Goal: Transaction & Acquisition: Obtain resource

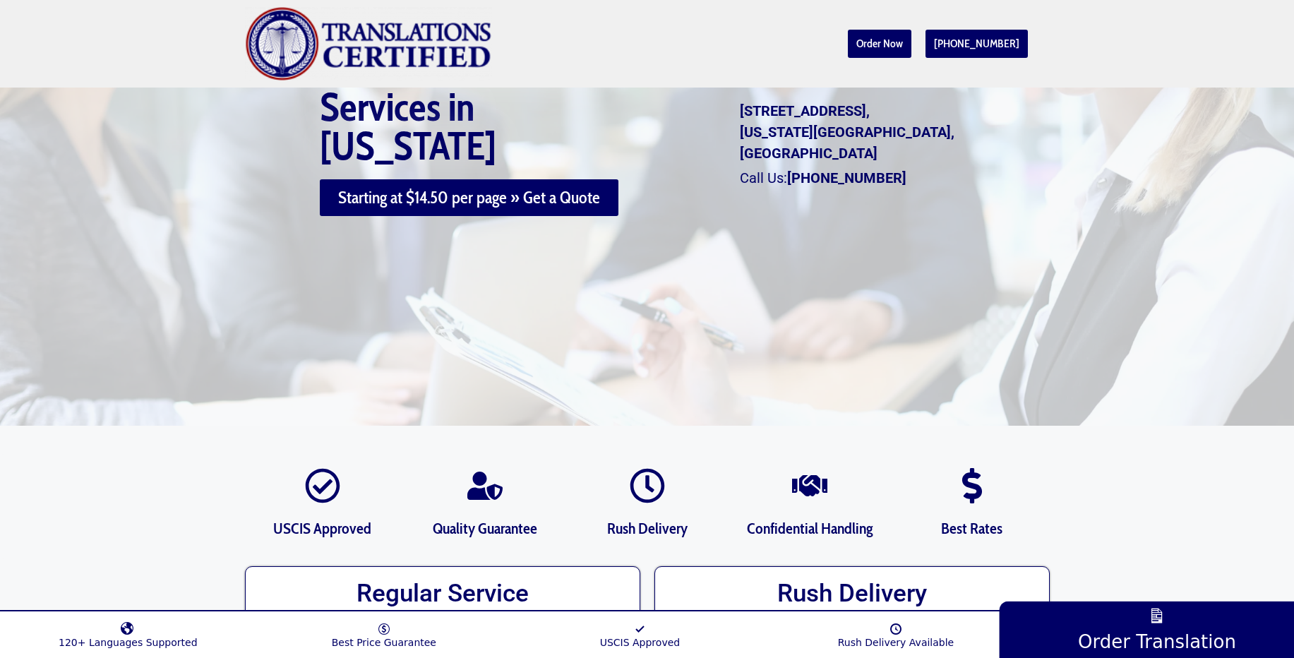
scroll to position [254, 0]
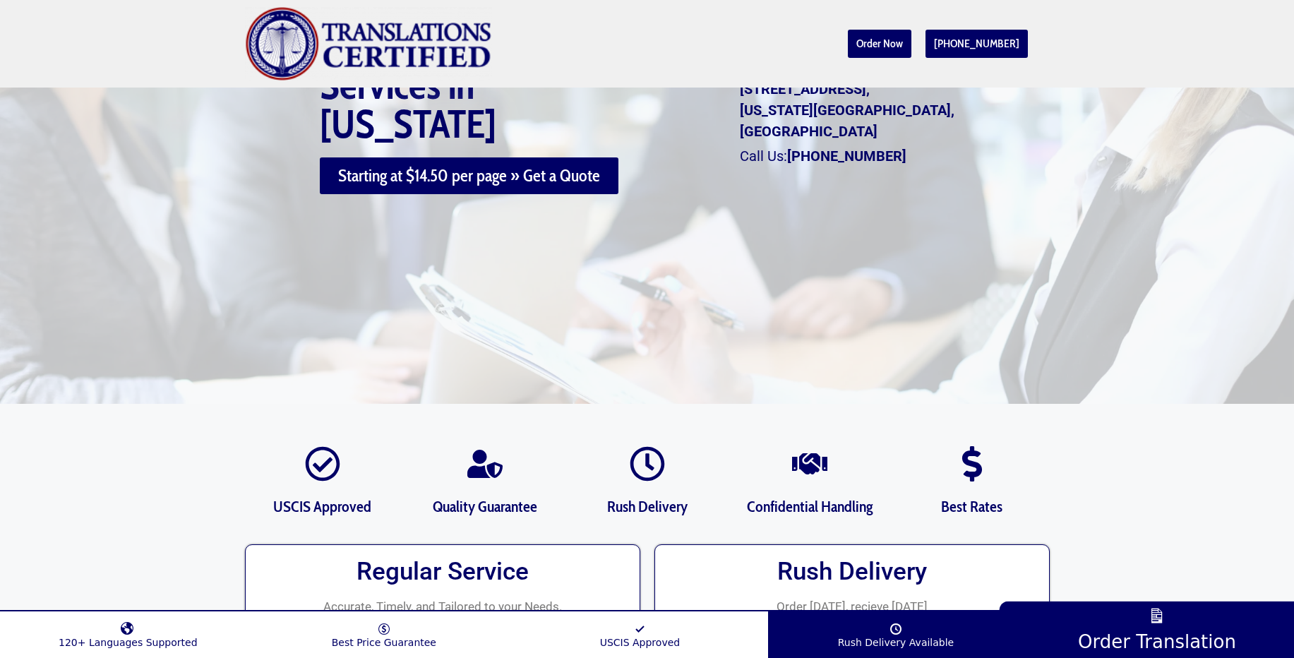
click at [846, 640] on span "Rush Delivery Available" at bounding box center [896, 642] width 116 height 11
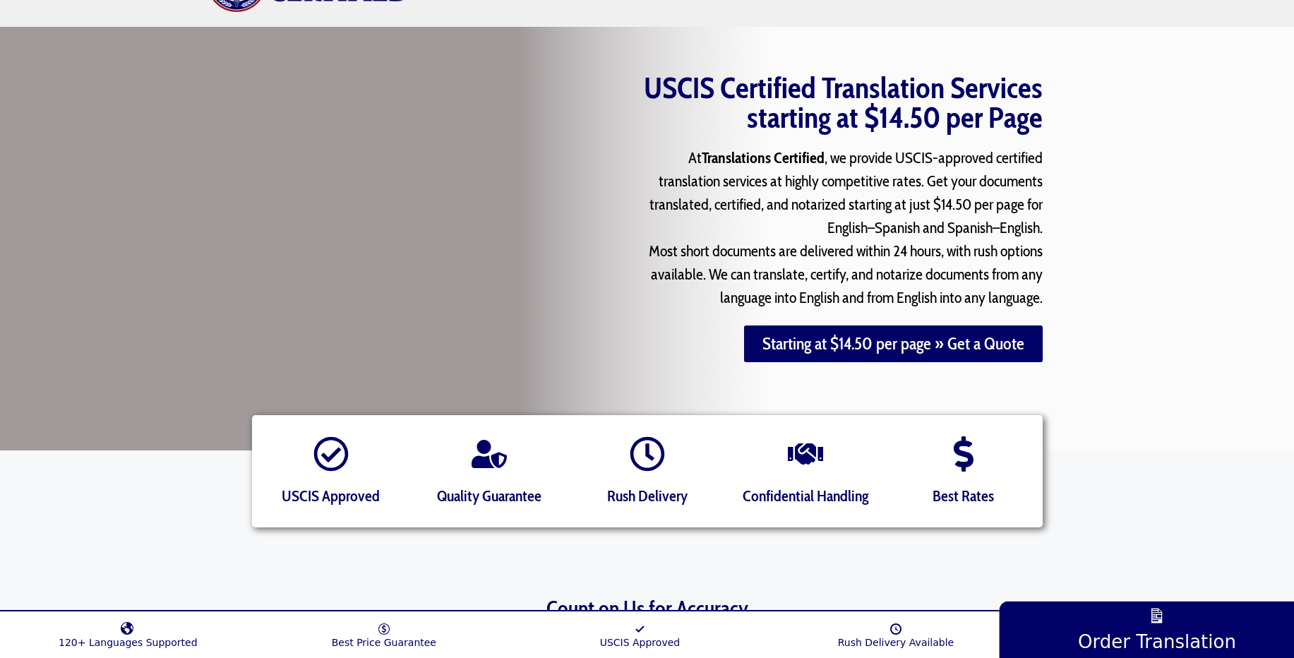
scroll to position [85, 0]
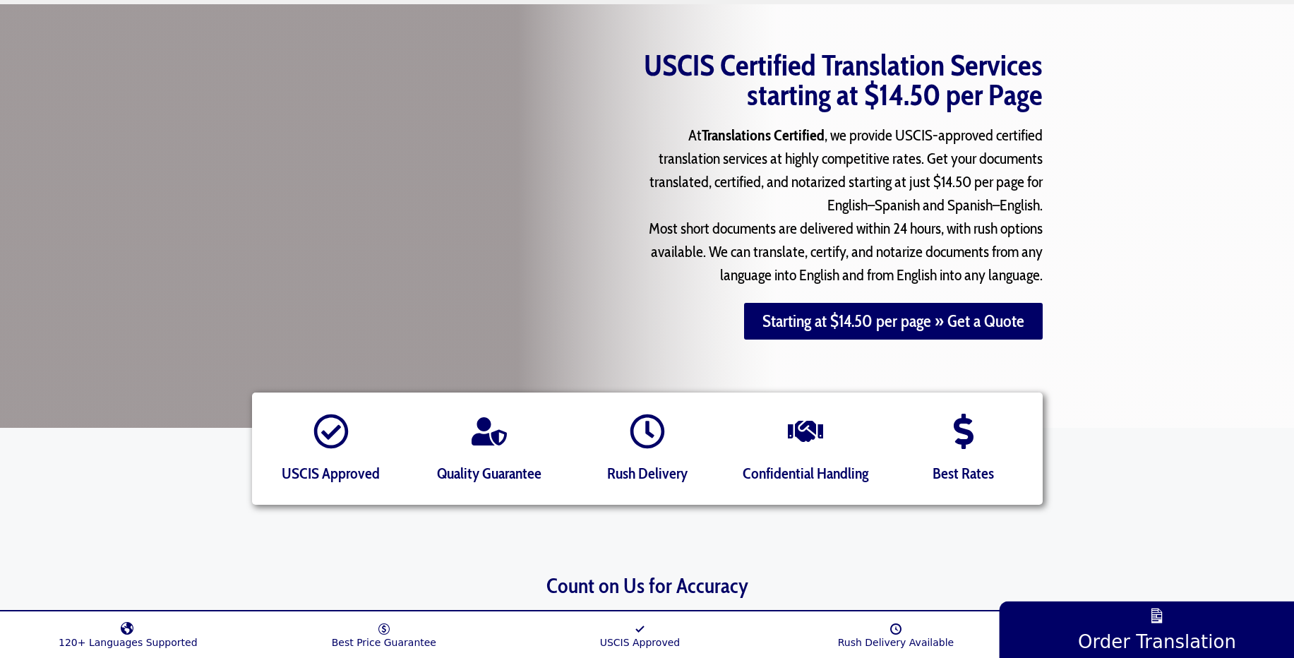
click at [649, 445] on icon at bounding box center [647, 431] width 34 height 34
click at [650, 440] on icon at bounding box center [647, 431] width 35 height 35
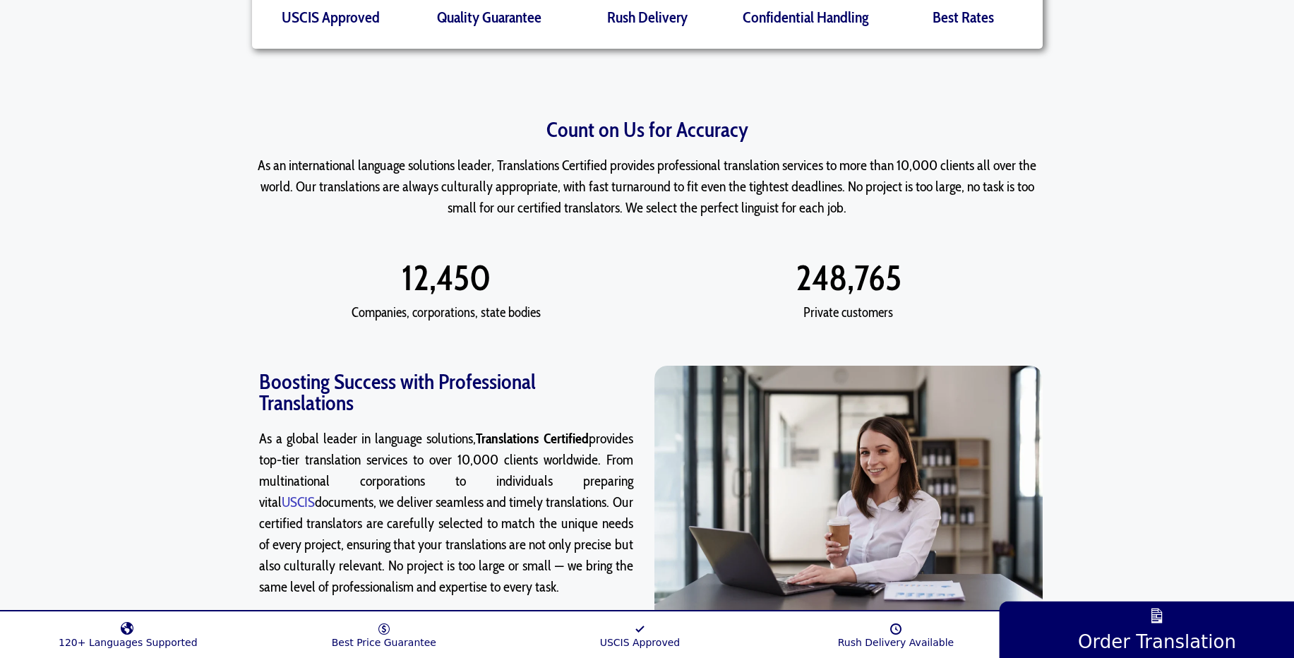
scroll to position [593, 0]
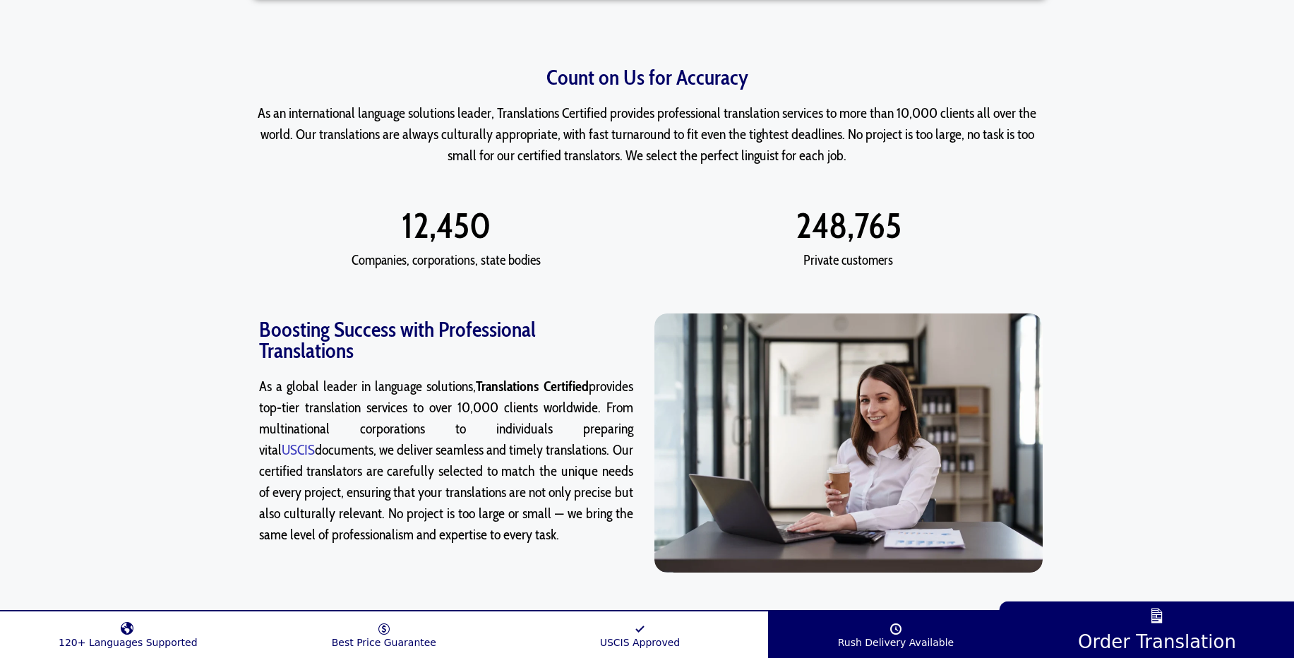
click at [903, 631] on link "Rush Delivery Available" at bounding box center [896, 631] width 256 height 33
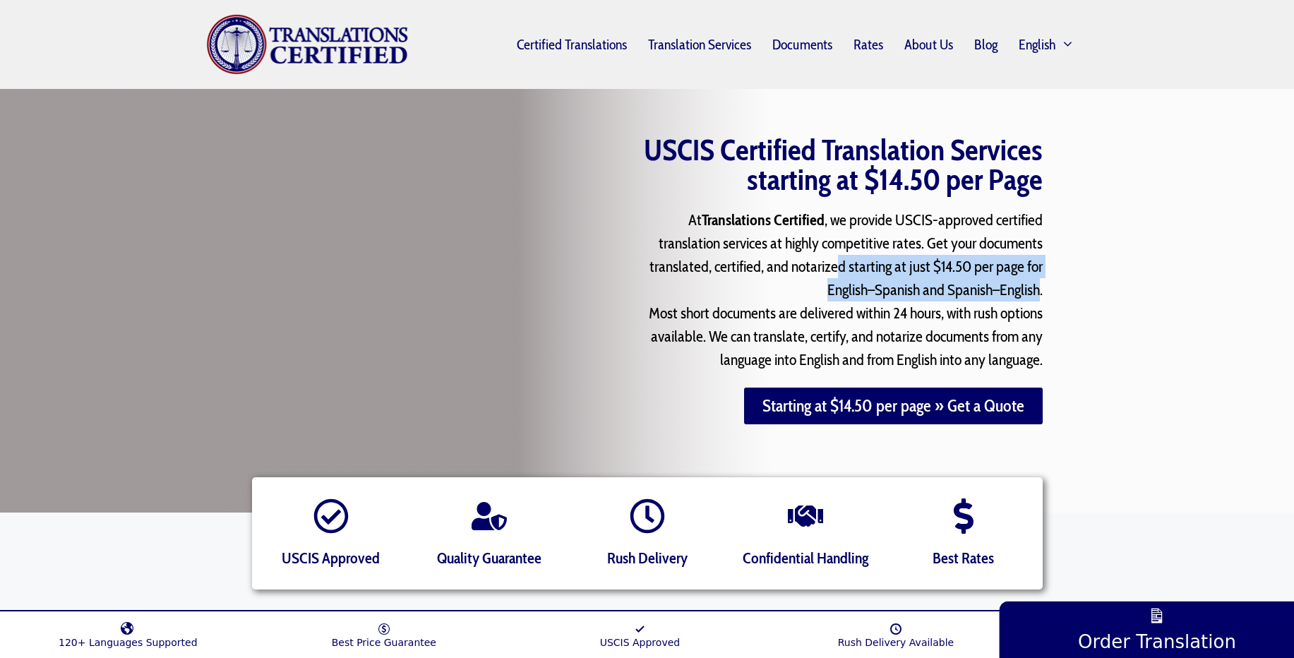
drag, startPoint x: 840, startPoint y: 269, endPoint x: 1040, endPoint y: 289, distance: 200.8
click at [1040, 289] on p "At Translations Certified , we provide USCIS-approved certified translation ser…" at bounding box center [834, 289] width 417 height 163
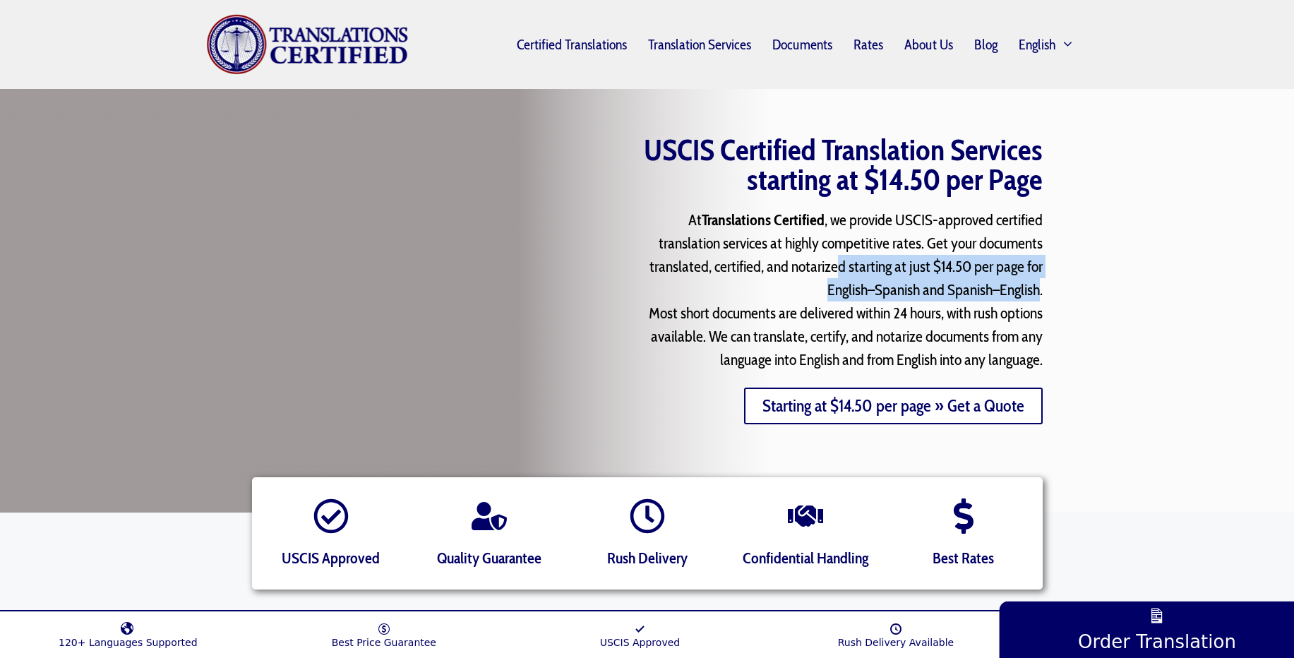
click at [889, 410] on link "Starting at $14.50 per page » Get a Quote" at bounding box center [893, 406] width 299 height 37
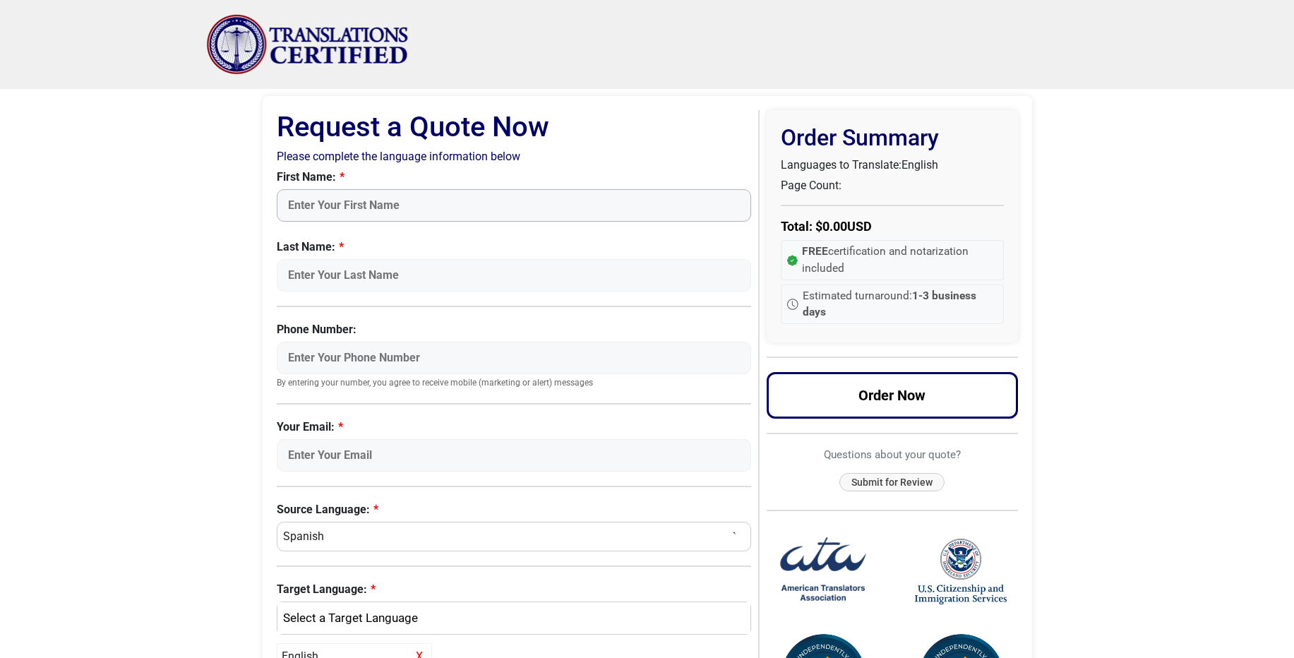
click at [436, 205] on input "First Name:" at bounding box center [514, 205] width 475 height 32
type input "Anatoly"
type input "Stolbov"
type input "6468945817"
type input "anatoly.stolbov@gmail.com"
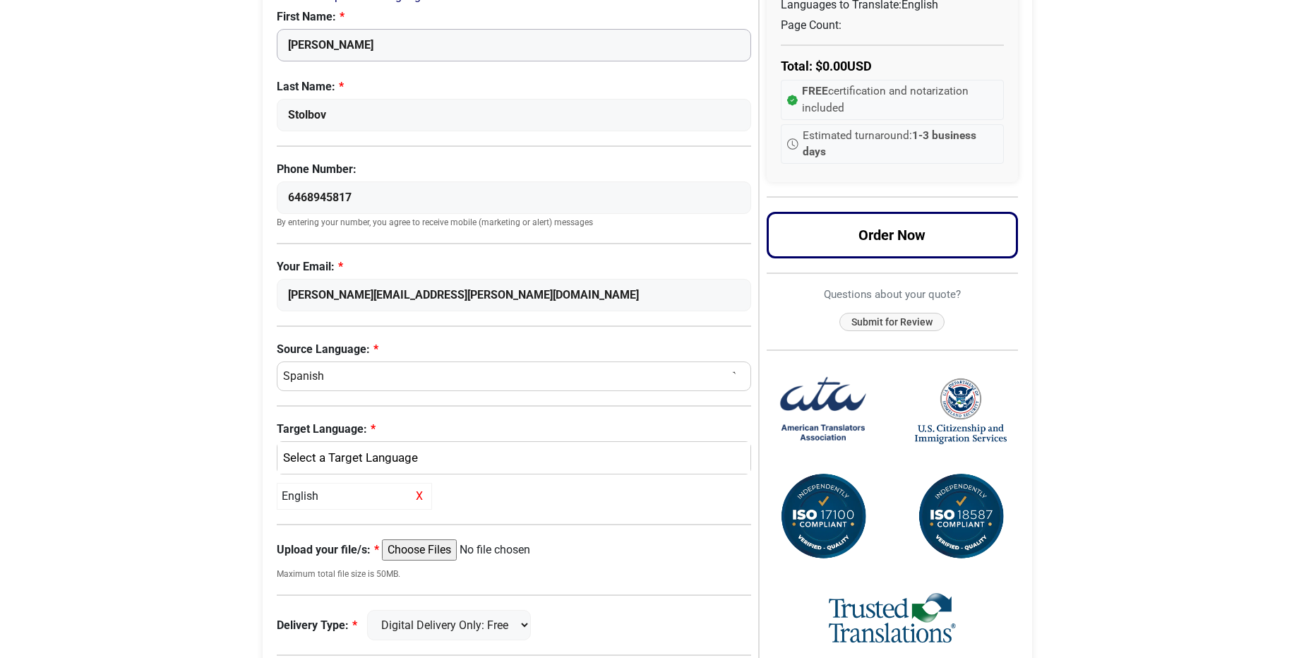
scroll to position [169, 0]
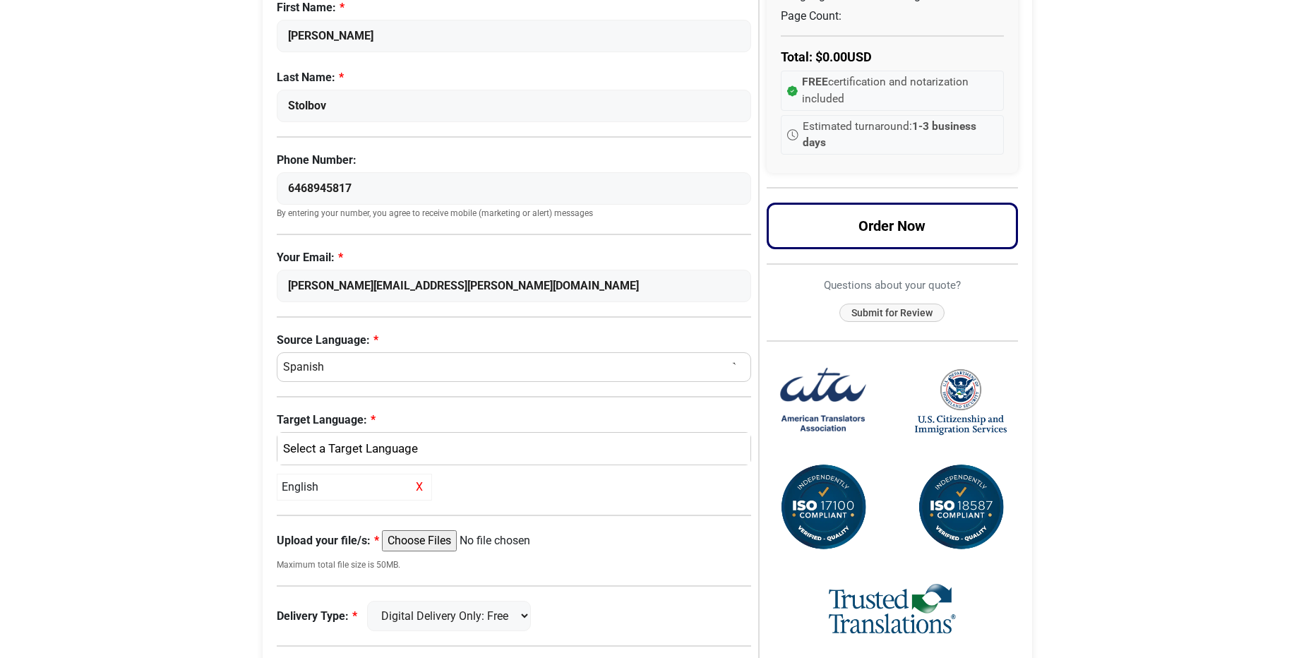
select select "Russian"
click at [277, 352] on select "Select a Language Afrikaans Albanian Amharic Arabic Armenian Belarusian Bulgari…" at bounding box center [514, 367] width 475 height 30
select select
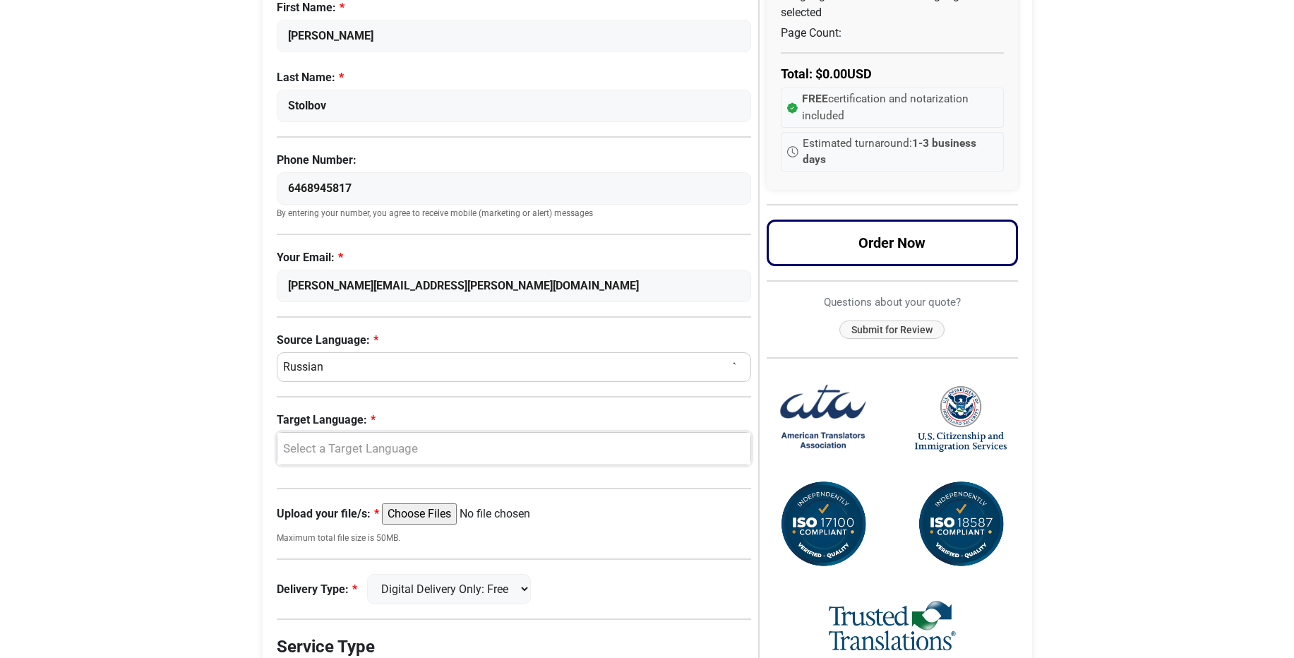
click at [371, 453] on div "Select a Target Language" at bounding box center [511, 449] width 453 height 18
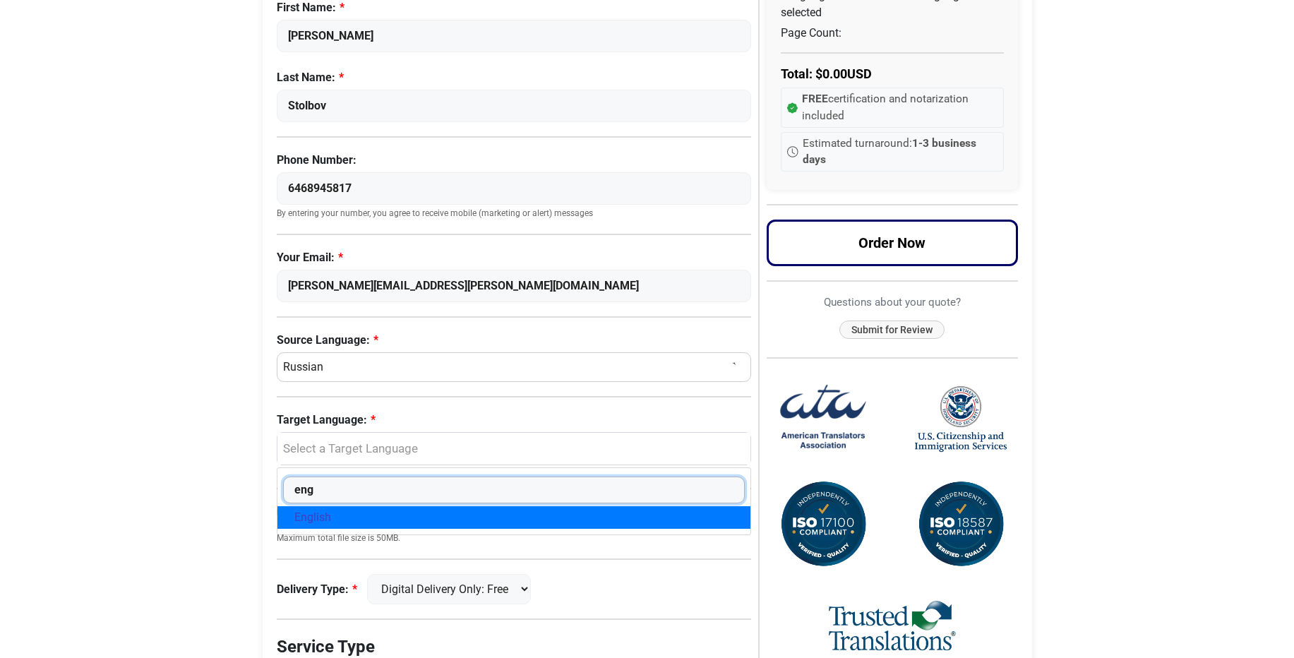
type input "eng"
click at [340, 515] on link "English" at bounding box center [514, 517] width 474 height 23
select select "English"
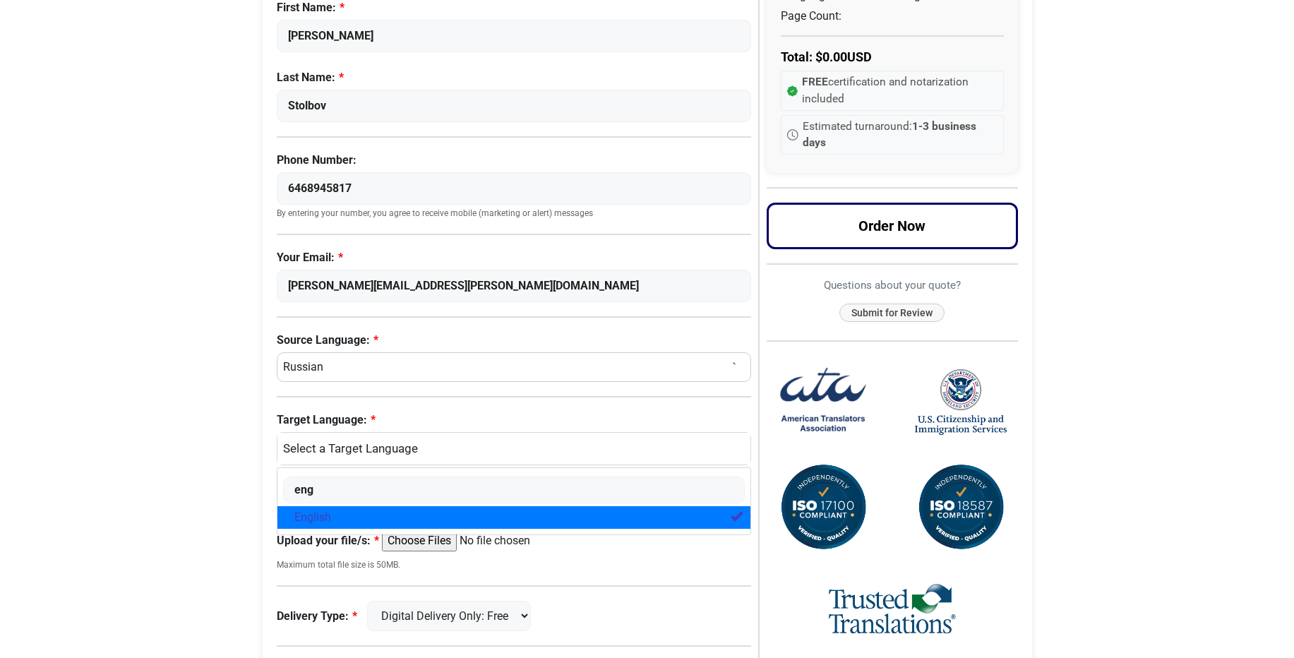
click at [340, 515] on link "English" at bounding box center [514, 517] width 474 height 23
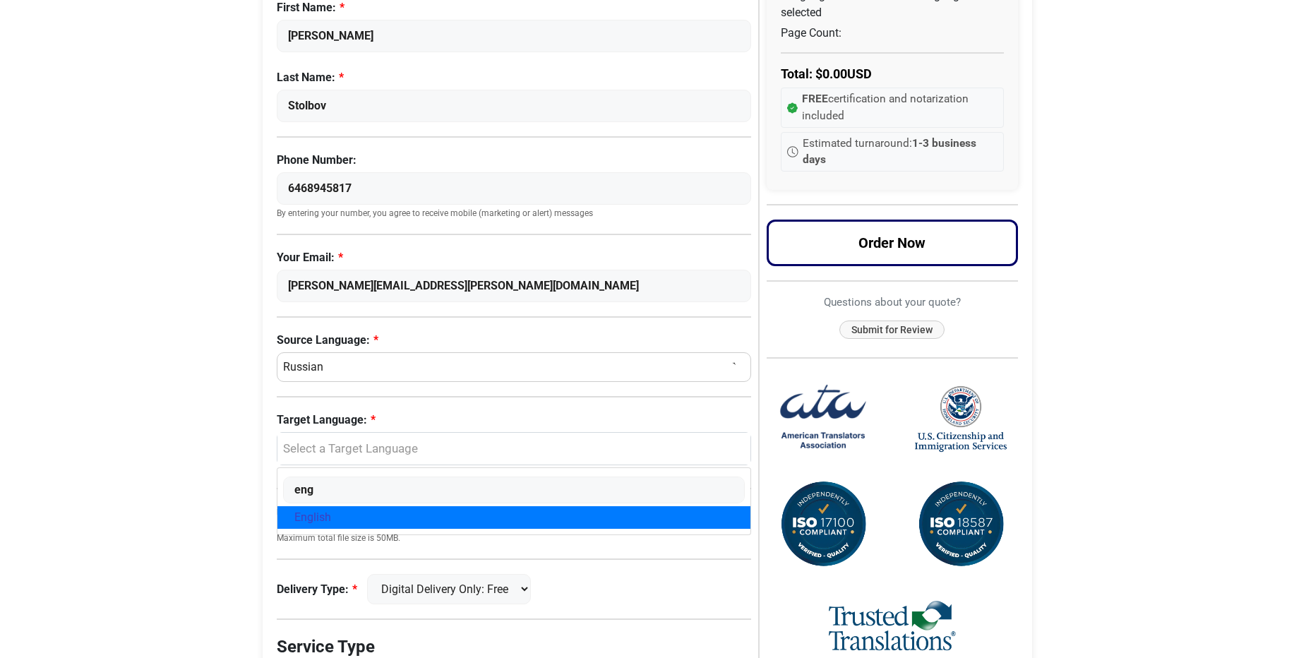
click at [336, 513] on link "English" at bounding box center [514, 517] width 474 height 23
select select "English"
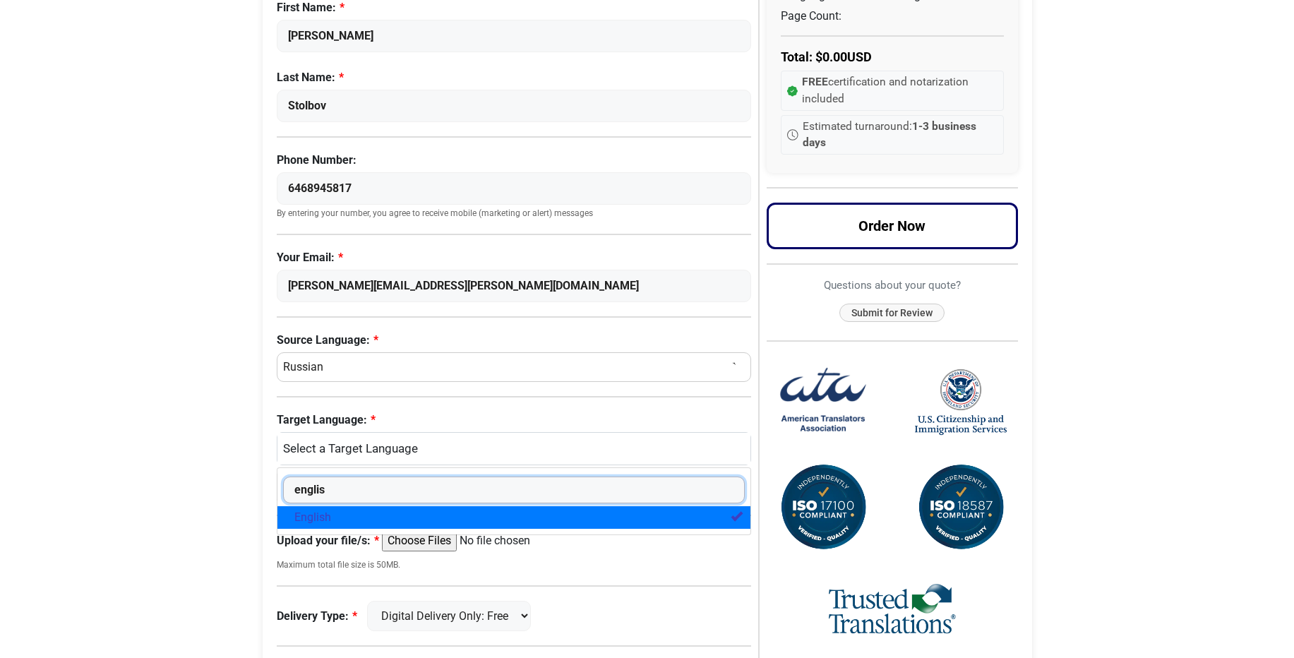
type input "english"
select select
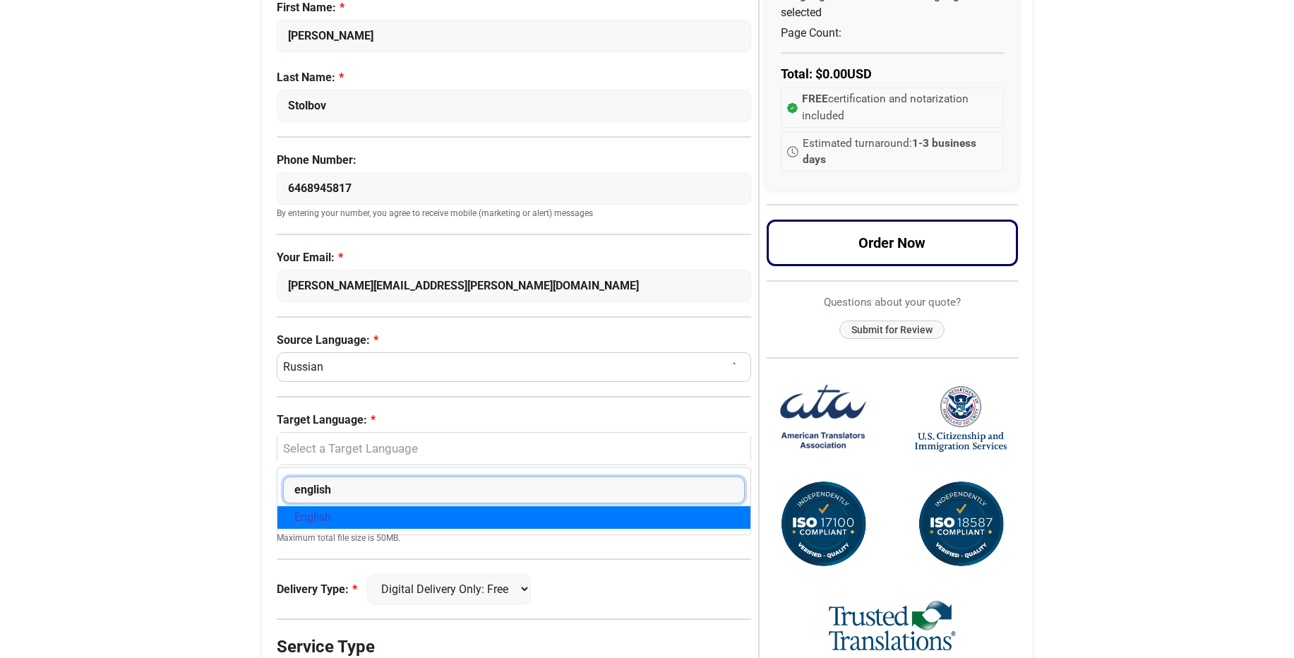
type input "english"
click at [196, 522] on body "Skip to content Menu Menu Certified Translations Translation Services Documents…" at bounding box center [647, 355] width 1294 height 1048
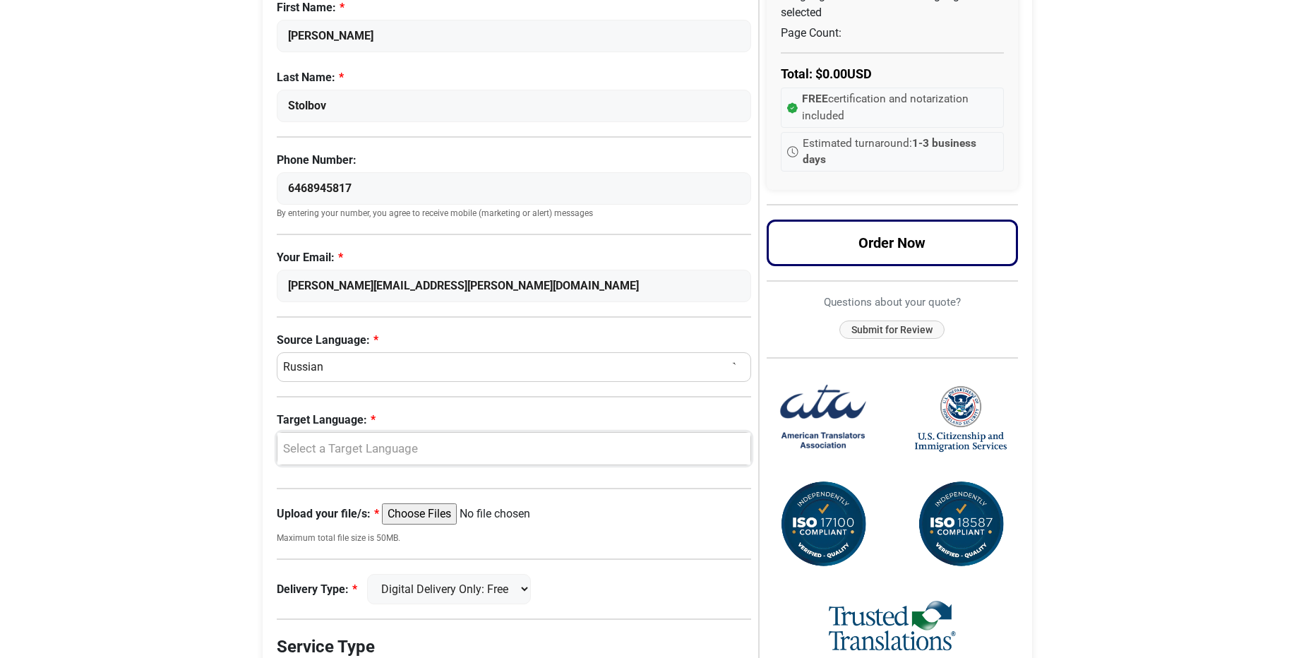
click at [333, 449] on div "Select a Target Language" at bounding box center [511, 449] width 453 height 18
click at [316, 512] on span "English" at bounding box center [312, 517] width 37 height 17
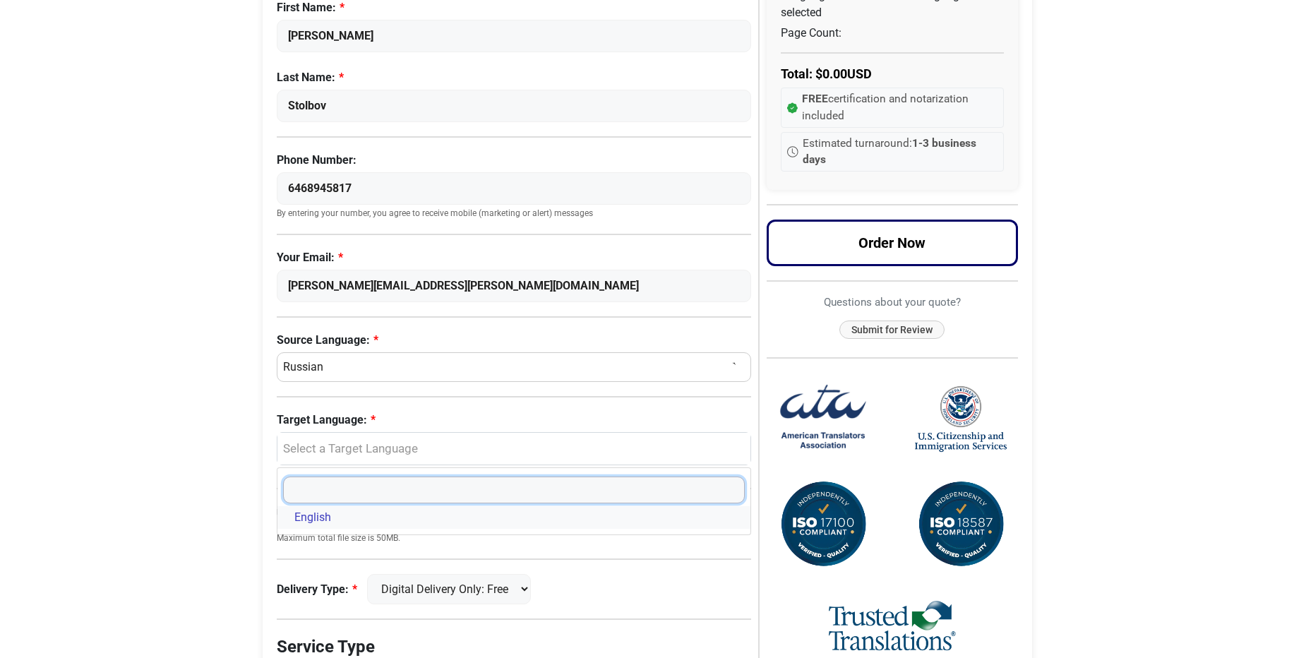
select select "English"
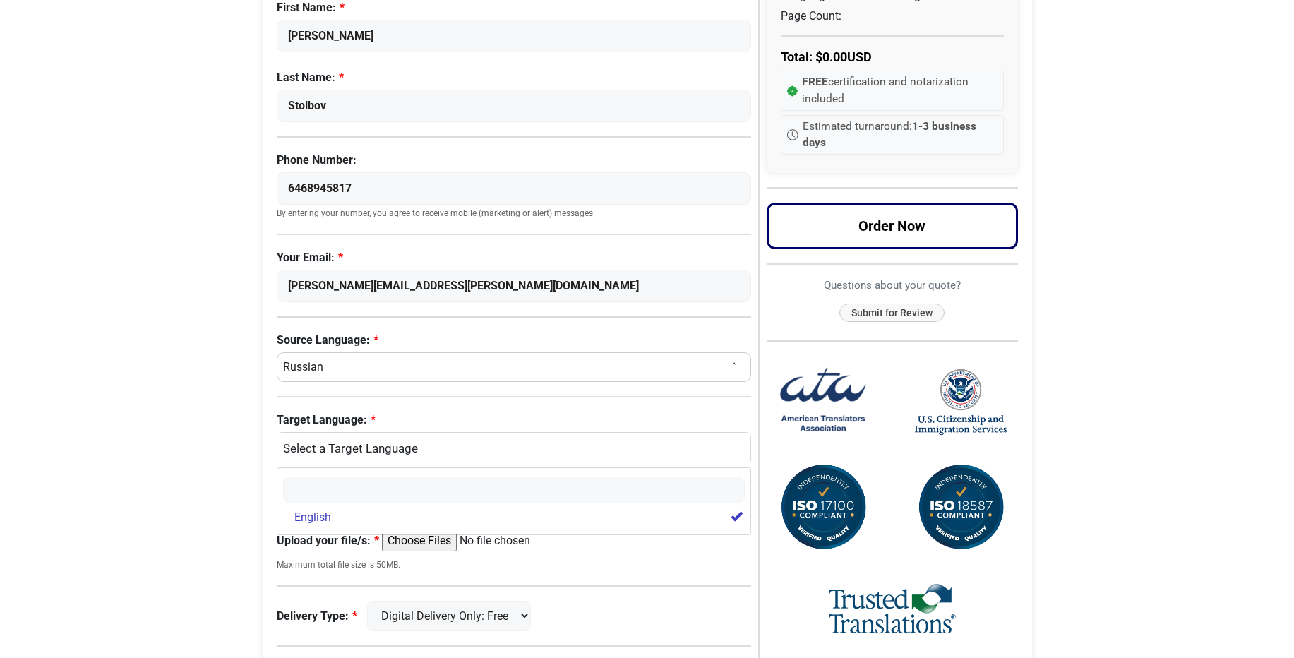
click at [186, 493] on body "Skip to content Menu Menu Certified Translations Translation Services Documents…" at bounding box center [647, 368] width 1294 height 1075
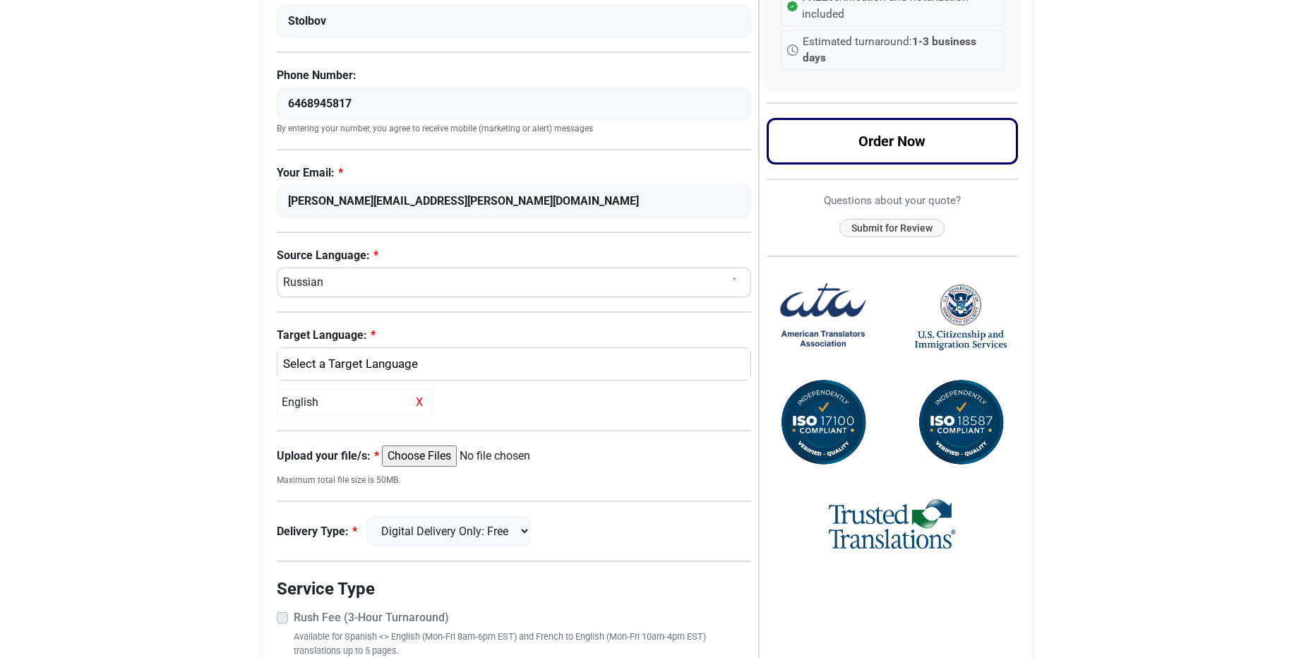
drag, startPoint x: 370, startPoint y: 287, endPoint x: 191, endPoint y: 285, distance: 179.3
click at [191, 285] on body "Skip to content Menu Menu Certified Translations Translation Services Documents…" at bounding box center [647, 283] width 1294 height 1075
select select "Ukrainian"
click at [277, 268] on select "Select a Language Afrikaans Albanian Amharic Arabic Armenian Belarusian Bulgari…" at bounding box center [514, 283] width 475 height 30
select select
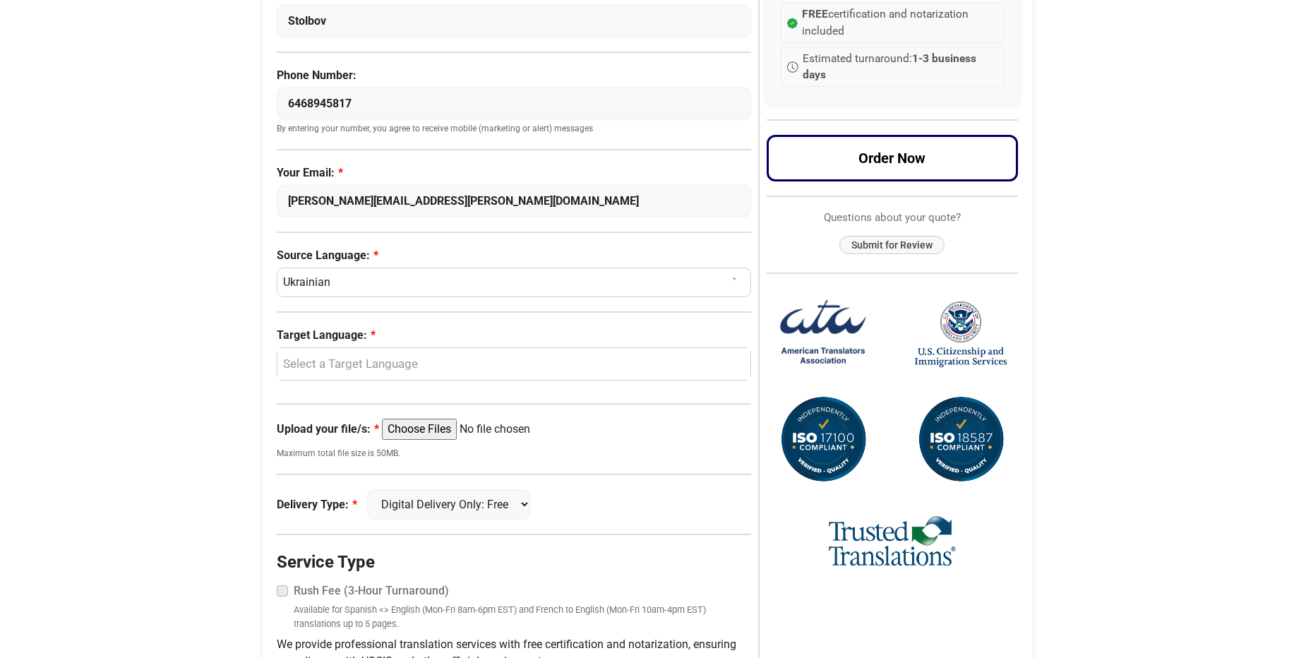
click at [365, 265] on div "Source Language: Select a Language Afrikaans Albanian Amharic Arabic Armenian B…" at bounding box center [514, 272] width 475 height 50
select select "Russian"
click at [277, 268] on select "Select a Language Afrikaans Albanian Amharic Arabic Armenian Belarusian Bulgari…" at bounding box center [514, 283] width 475 height 30
click at [340, 364] on div "Select a Target Language" at bounding box center [511, 364] width 453 height 18
click at [328, 433] on span "English" at bounding box center [312, 432] width 37 height 17
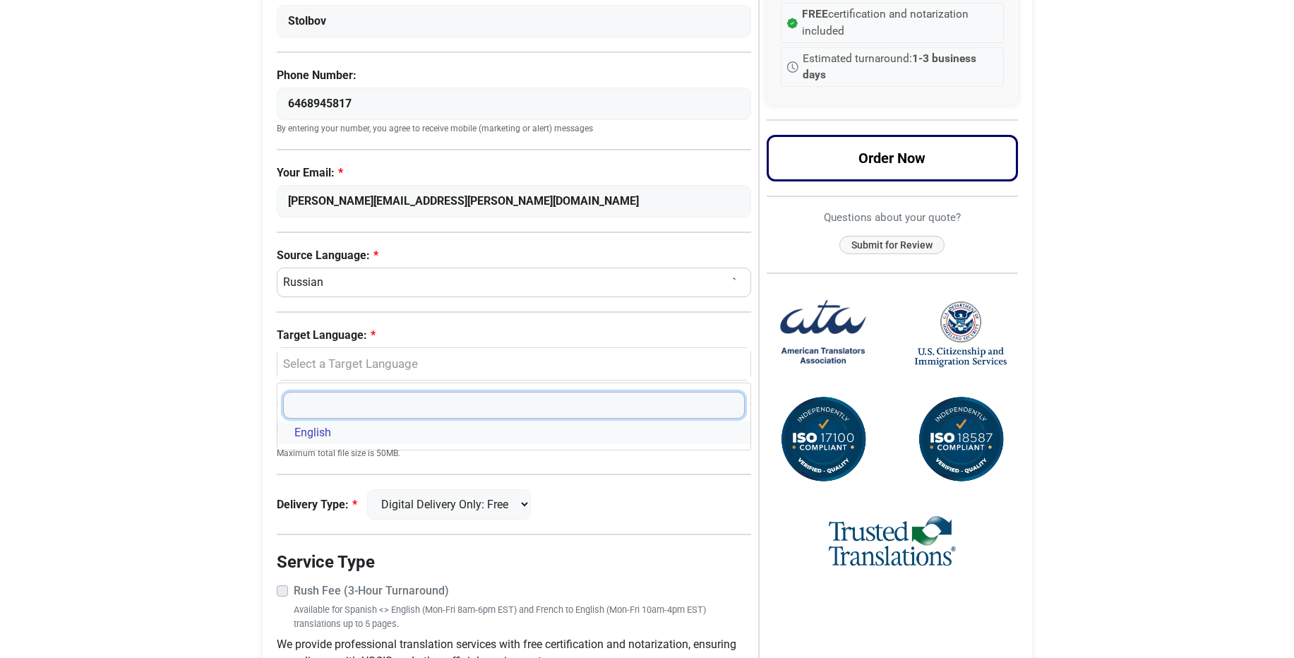
select select "English"
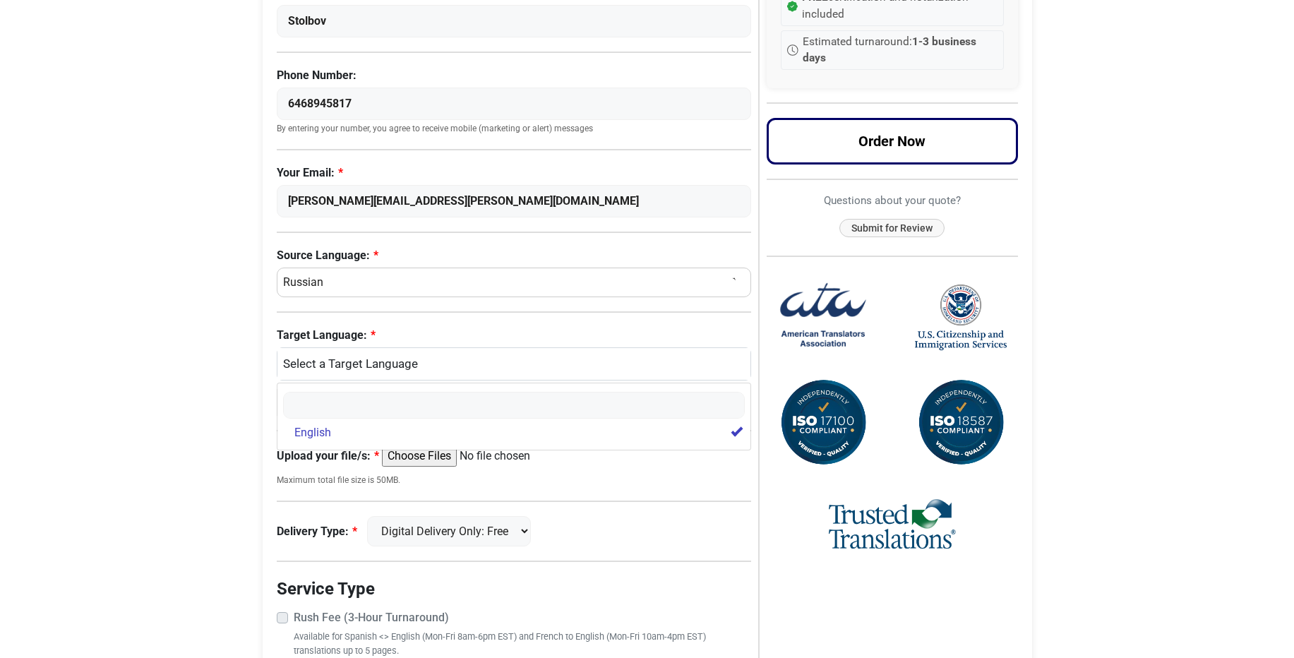
click at [193, 462] on body "Skip to content Menu Menu Certified Translations Translation Services Documents…" at bounding box center [647, 283] width 1294 height 1075
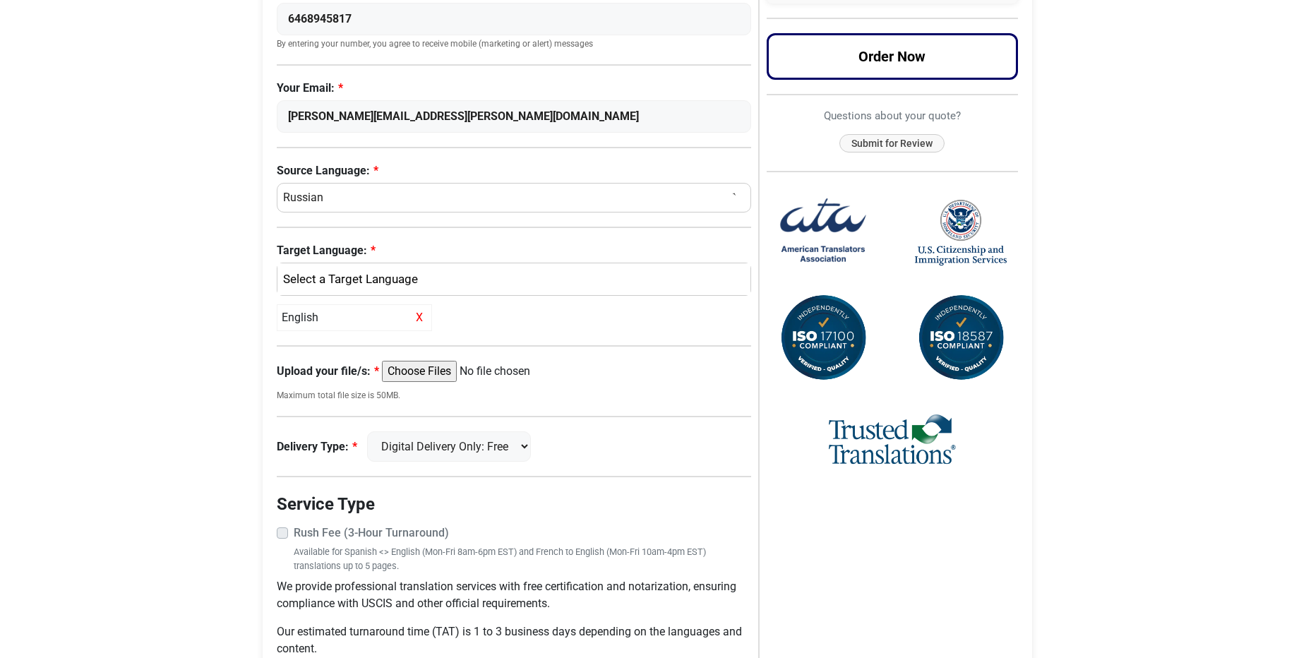
scroll to position [417, 0]
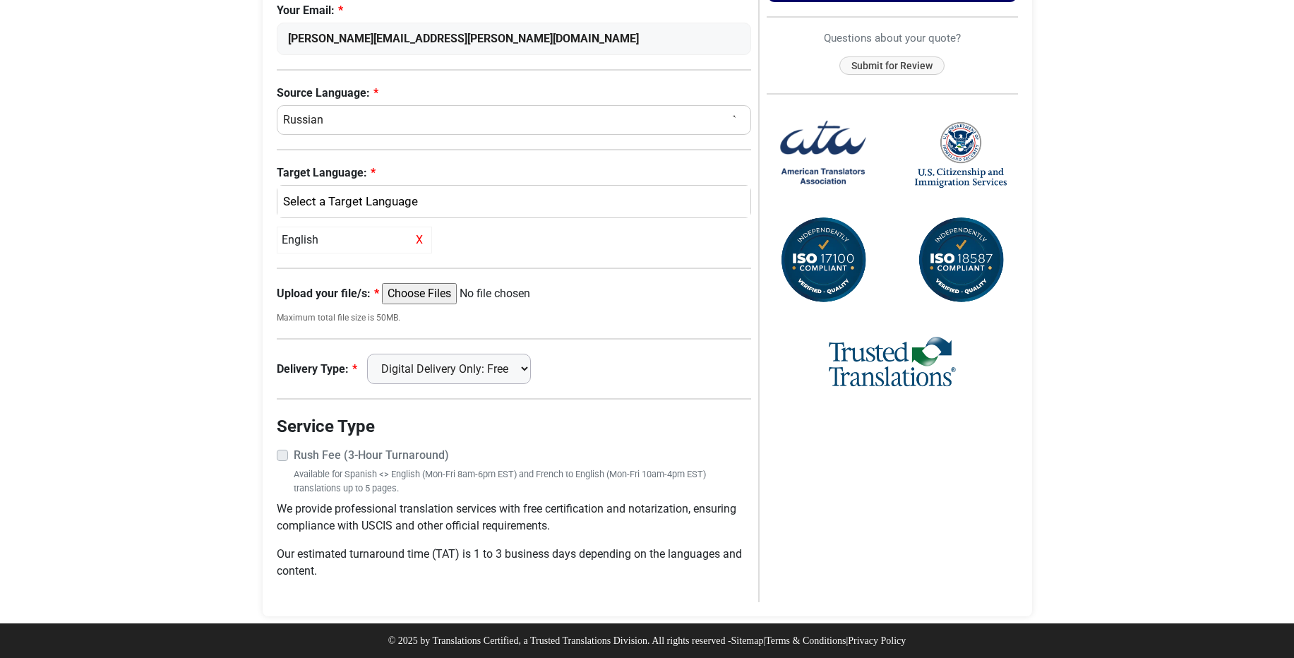
click at [369, 354] on select "Digital Delivery Only: Free FedEx 2 Day: $15" at bounding box center [449, 369] width 164 height 30
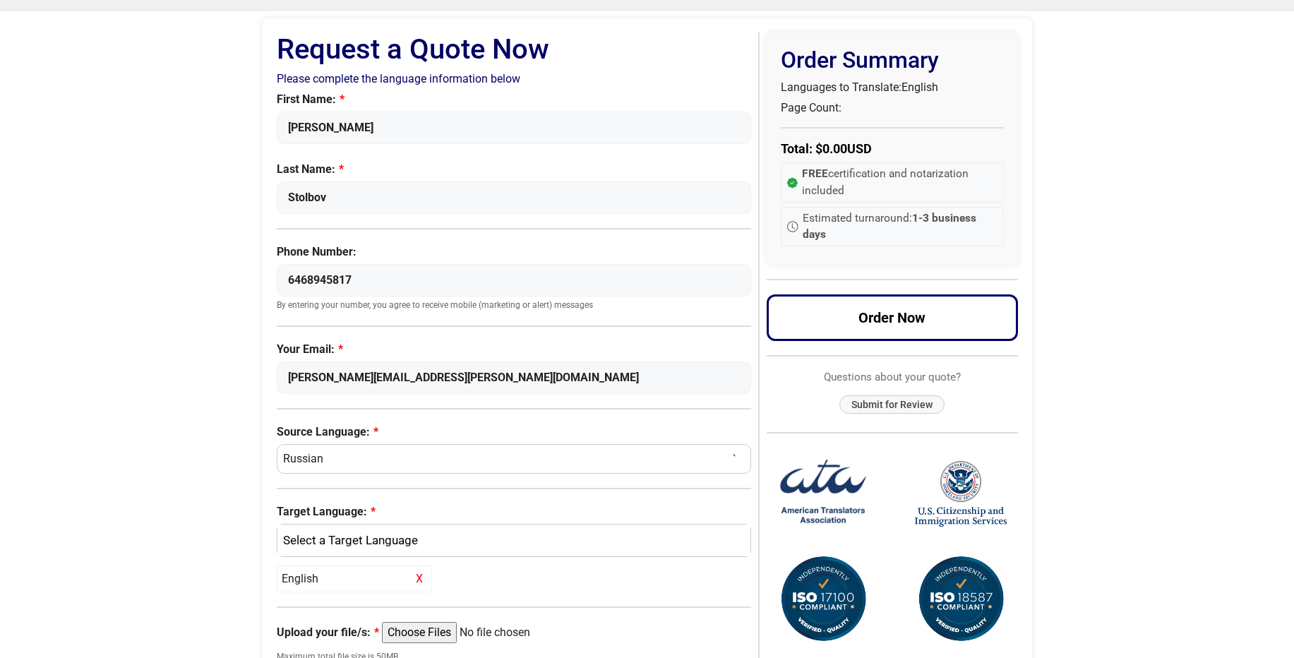
scroll to position [332, 0]
